Goal: Task Accomplishment & Management: Manage account settings

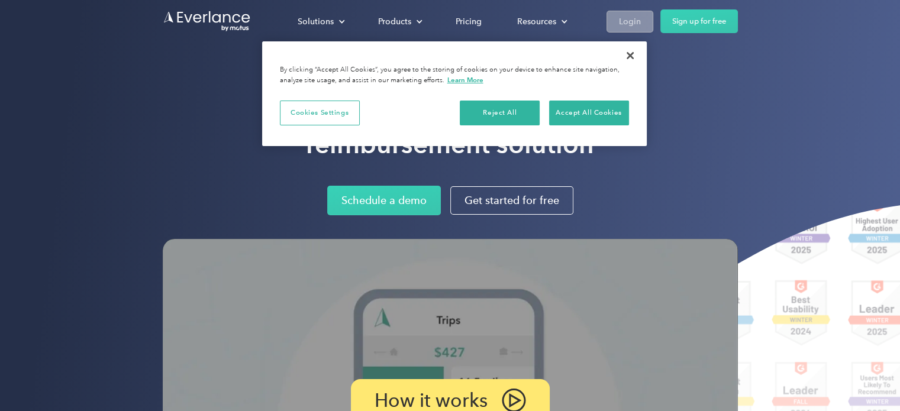
click at [637, 20] on div "Login" at bounding box center [630, 21] width 22 height 15
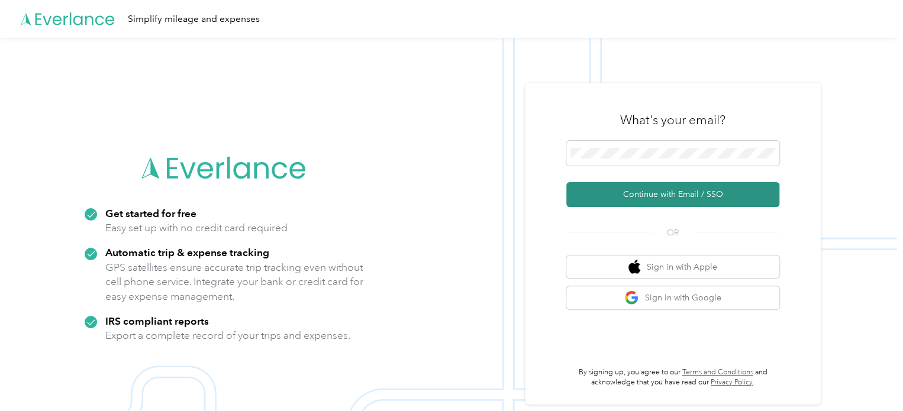
click at [698, 201] on button "Continue with Email / SSO" at bounding box center [672, 194] width 213 height 25
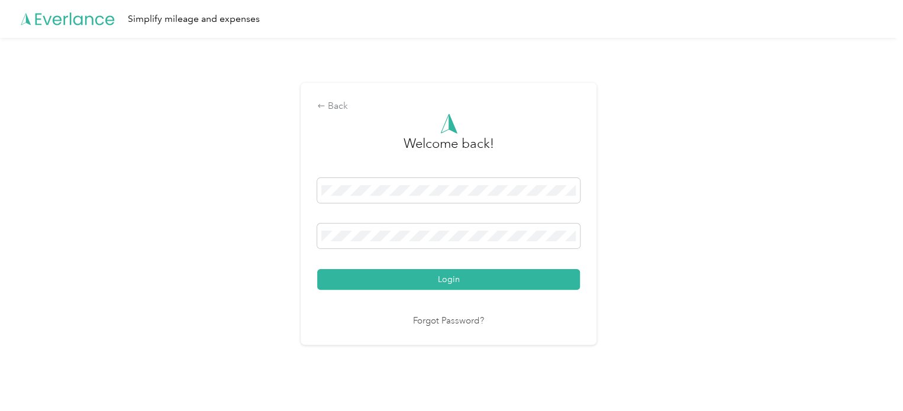
click at [317, 269] on button "Login" at bounding box center [448, 279] width 263 height 21
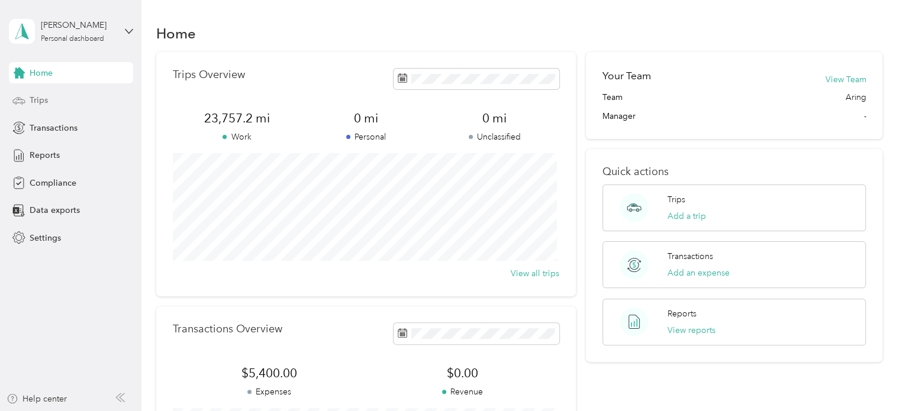
click at [41, 101] on span "Trips" at bounding box center [39, 100] width 18 height 12
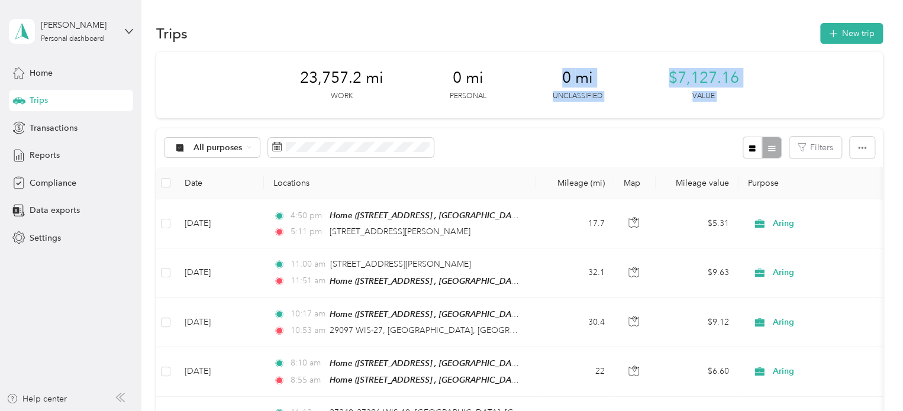
drag, startPoint x: 499, startPoint y: 113, endPoint x: 509, endPoint y: 144, distance: 32.4
click at [509, 144] on div "All purposes Filters" at bounding box center [519, 147] width 726 height 38
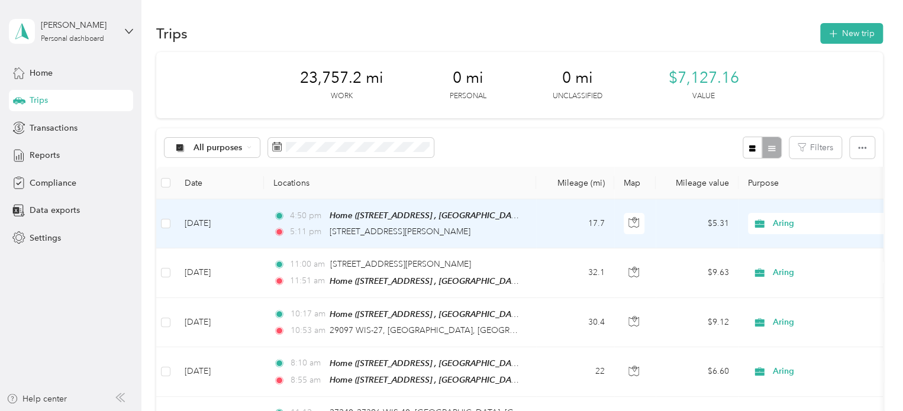
click at [222, 219] on td "[DATE]" at bounding box center [219, 223] width 89 height 49
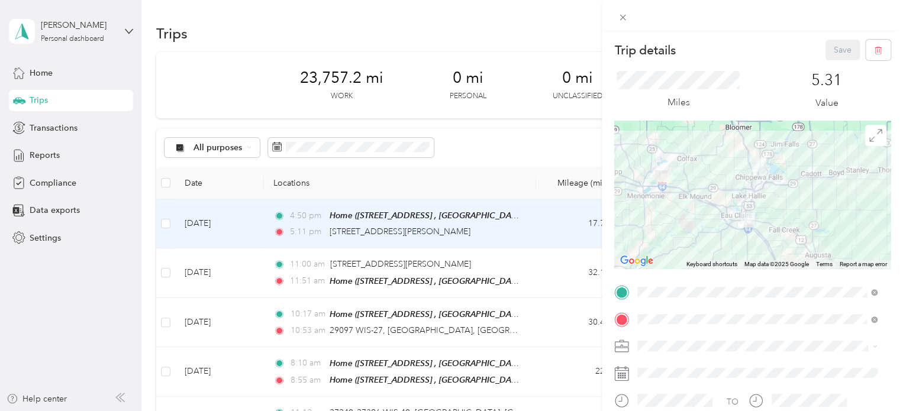
click at [717, 234] on div at bounding box center [752, 195] width 276 height 148
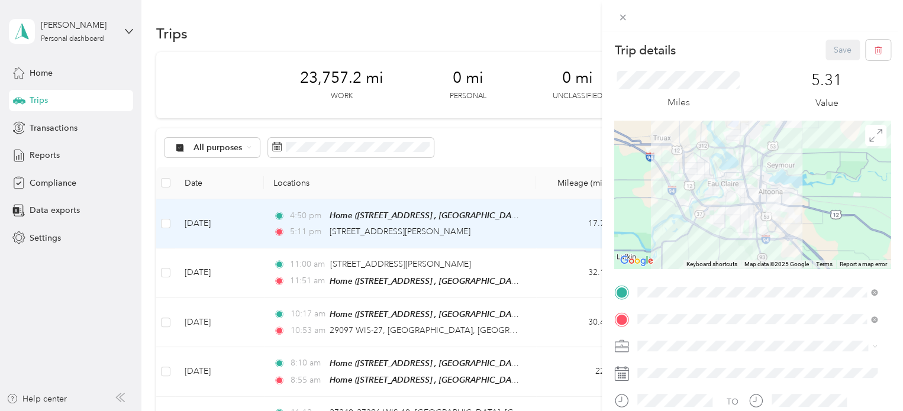
drag, startPoint x: 838, startPoint y: 203, endPoint x: 775, endPoint y: 232, distance: 69.1
click at [775, 232] on div at bounding box center [752, 195] width 276 height 148
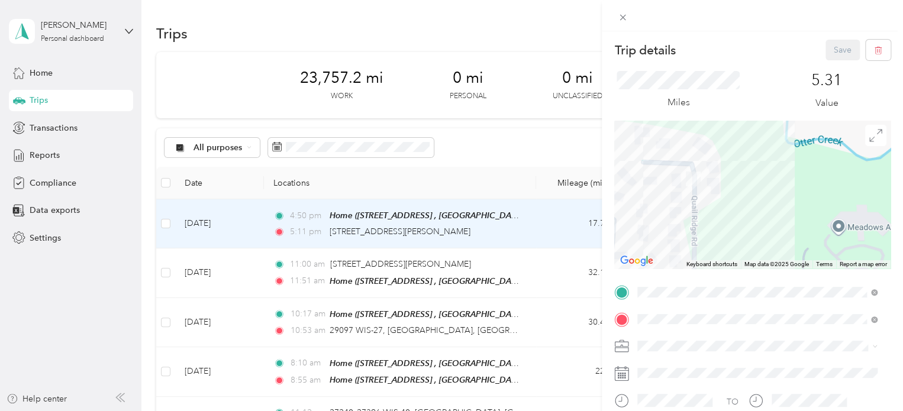
click at [743, 286] on div "Trip details Save This trip cannot be edited because it is either under review,…" at bounding box center [752, 304] width 276 height 529
